Goal: Ask a question

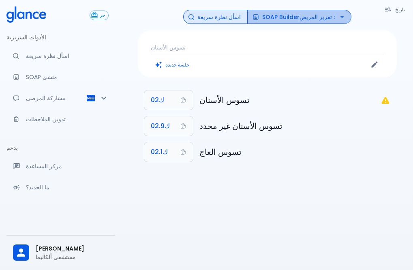
click at [340, 17] on icon "button" at bounding box center [341, 17] width 3 height 2
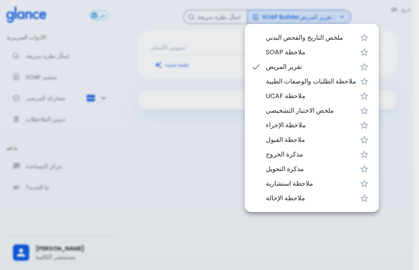
click at [180, 132] on div at bounding box center [209, 135] width 419 height 270
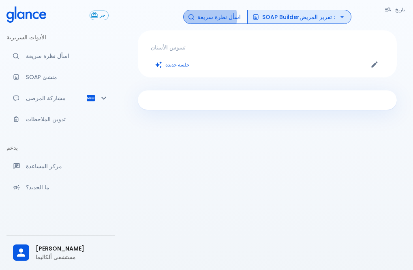
click at [214, 17] on font "اسأل نظرة سريعة" at bounding box center [218, 17] width 43 height 8
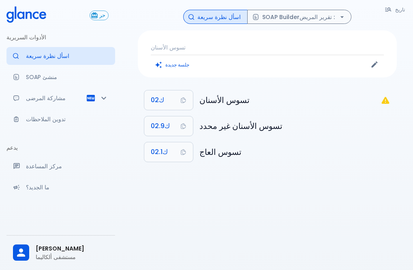
drag, startPoint x: 45, startPoint y: 0, endPoint x: 268, endPoint y: 66, distance: 232.3
click at [268, 66] on div at bounding box center [325, 64] width 117 height 12
